Goal: Check status: Check status

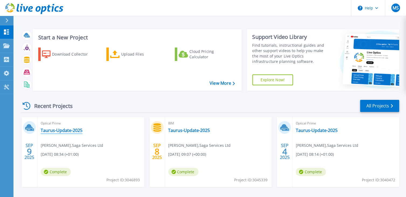
click at [58, 132] on link "Taurus-Update-2025" at bounding box center [62, 129] width 42 height 5
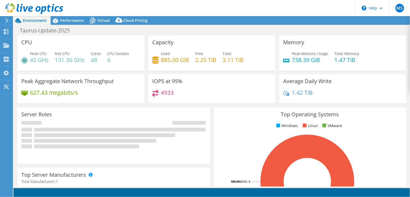
select select "USD"
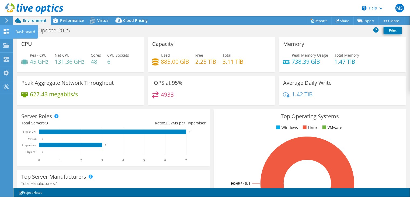
click at [19, 33] on div "Dashboard" at bounding box center [25, 31] width 25 height 13
